Goal: Find specific page/section: Find specific page/section

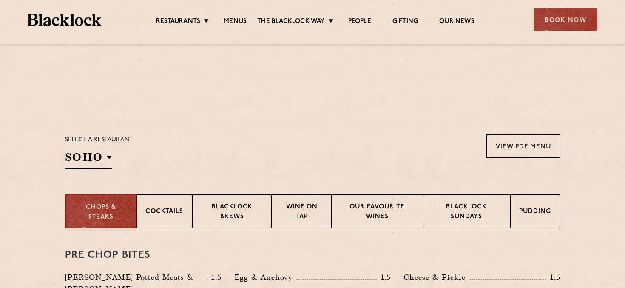
scroll to position [185, 0]
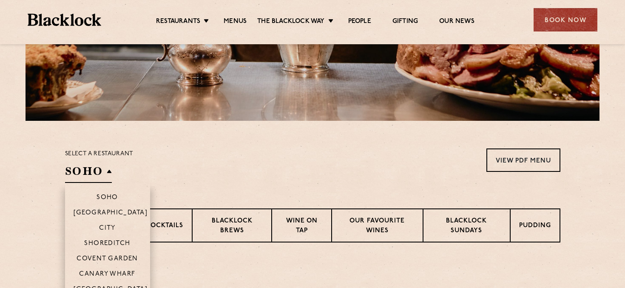
click at [93, 171] on h2 "SOHO" at bounding box center [88, 173] width 47 height 19
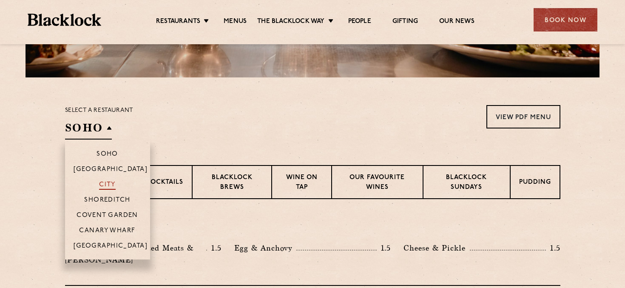
scroll to position [229, 0]
click at [116, 217] on p "Covent Garden" at bounding box center [108, 215] width 62 height 9
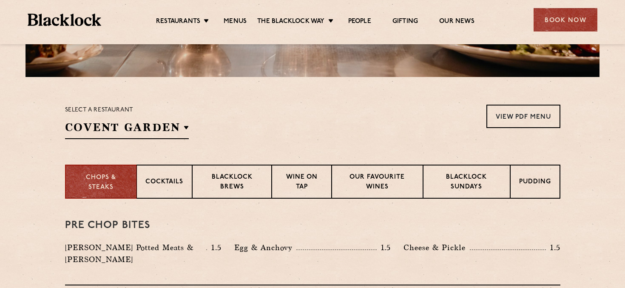
click at [232, 129] on div "Select a restaurant Covent Garden Soho Birmingham City Shoreditch Covent Garden…" at bounding box center [313, 122] width 496 height 34
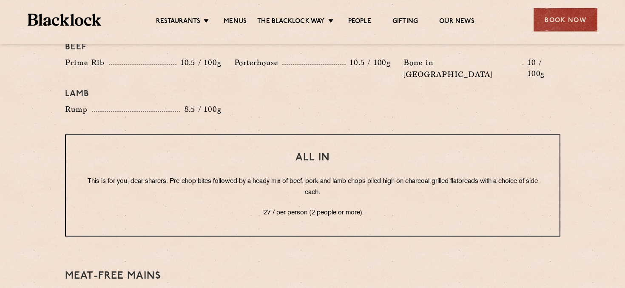
scroll to position [1022, 0]
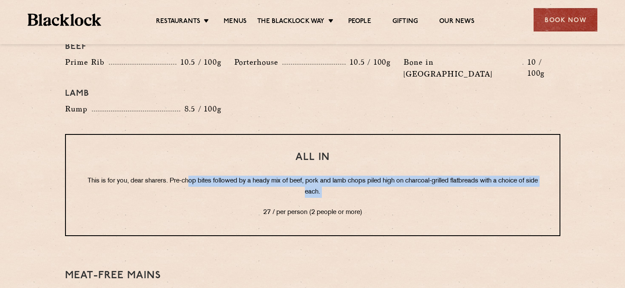
drag, startPoint x: 194, startPoint y: 154, endPoint x: 243, endPoint y: 184, distance: 58.2
click at [243, 184] on div "All In This is for you, dear sharers. Pre-chop bites followed by a heady mix of…" at bounding box center [313, 185] width 496 height 102
click at [243, 207] on p "27 / per person (2 people or more)" at bounding box center [313, 212] width 460 height 11
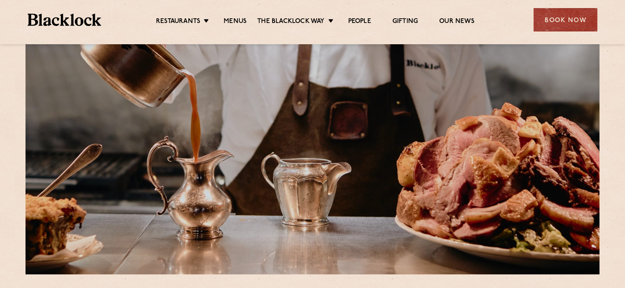
scroll to position [0, 0]
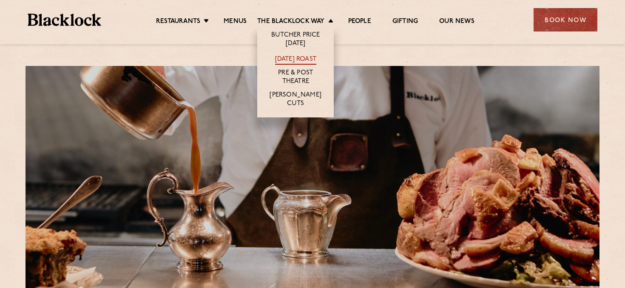
click at [283, 55] on link "[DATE] Roast" at bounding box center [295, 59] width 41 height 9
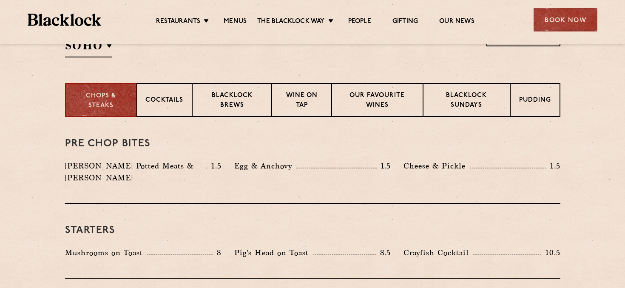
scroll to position [318, 0]
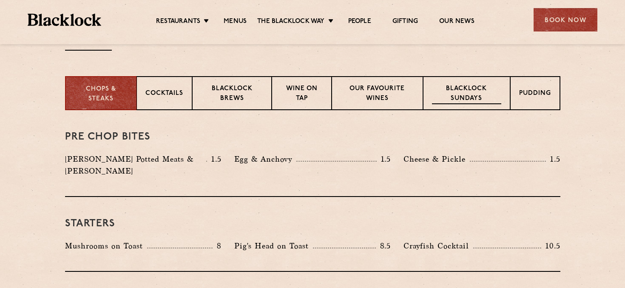
click at [463, 91] on p "Blacklock Sundays" at bounding box center [466, 94] width 69 height 20
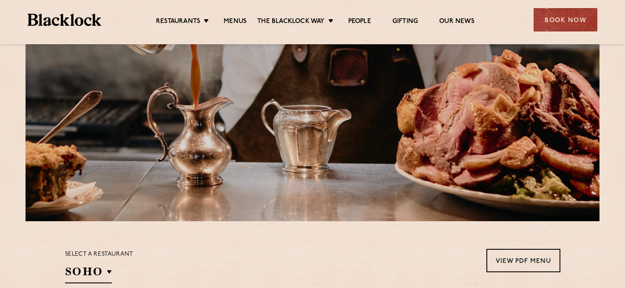
scroll to position [113, 0]
